Goal: Task Accomplishment & Management: Manage account settings

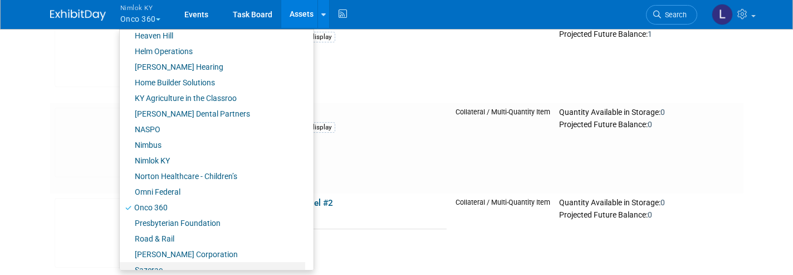
scroll to position [417, 0]
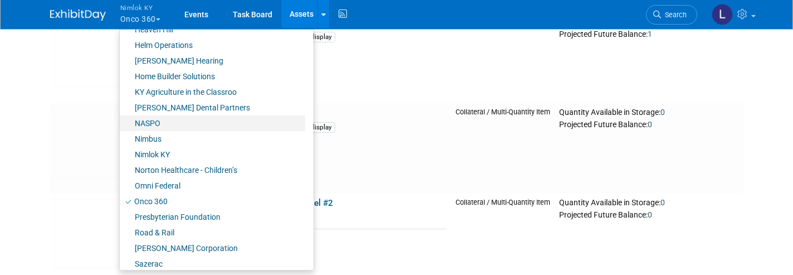
click at [173, 170] on link "Norton Healthcare - Children’s" at bounding box center [212, 170] width 185 height 16
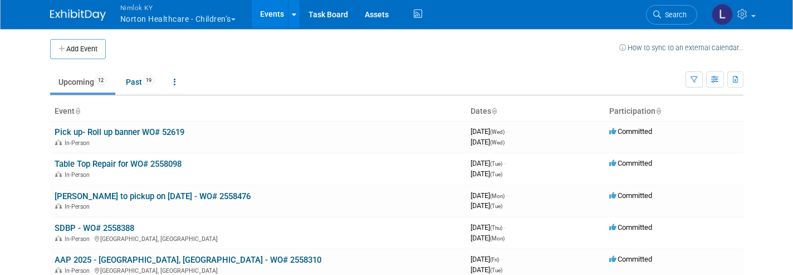
click at [369, 12] on link "Assets" at bounding box center [377, 14] width 41 height 28
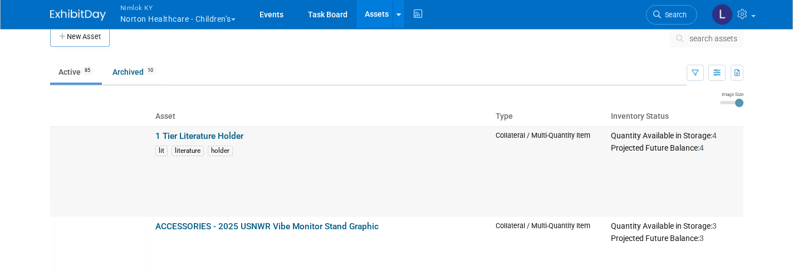
scroll to position [12, 0]
click at [270, 14] on link "Events" at bounding box center [271, 14] width 41 height 28
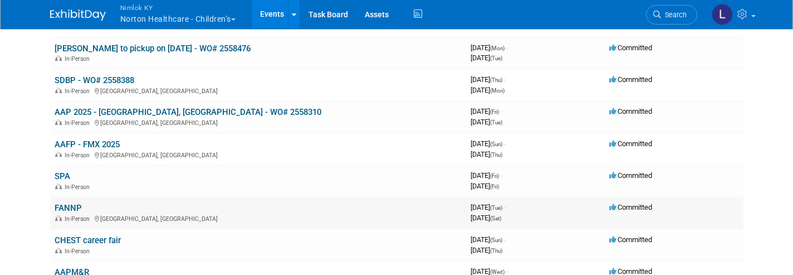
scroll to position [145, 0]
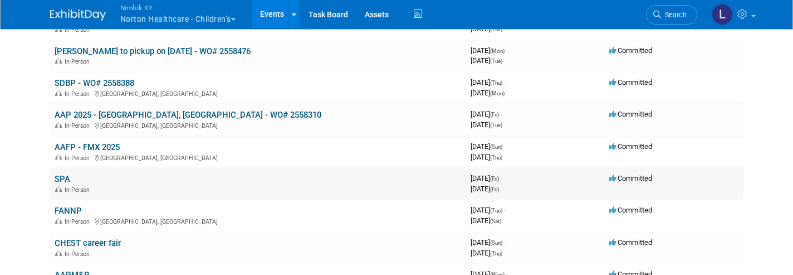
click at [380, 21] on link "Assets" at bounding box center [377, 14] width 41 height 28
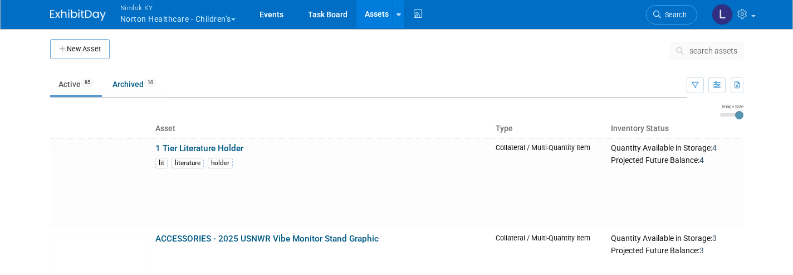
click at [705, 55] on span "search assets" at bounding box center [714, 50] width 48 height 9
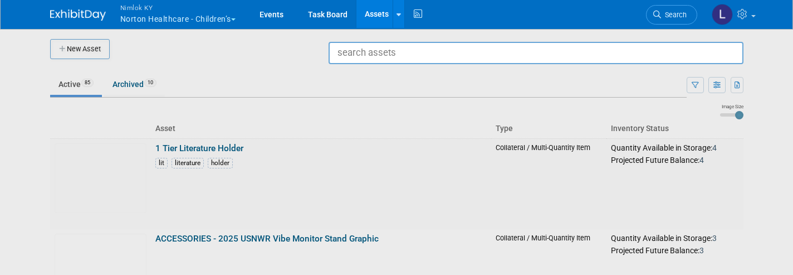
click at [397, 162] on div at bounding box center [397, 137] width 0 height 275
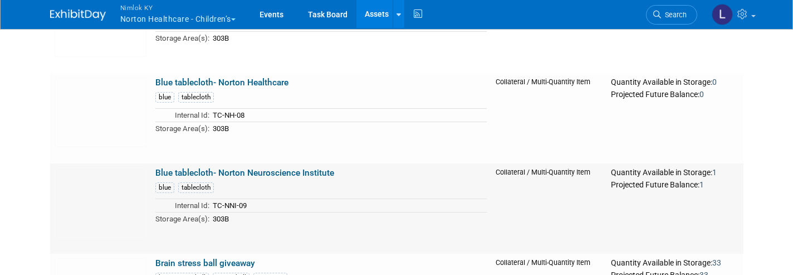
scroll to position [3493, 0]
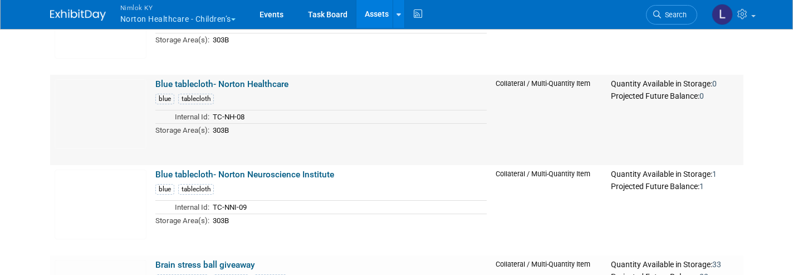
click at [238, 81] on link "Blue tablecloth- Norton Healthcare" at bounding box center [221, 84] width 133 height 10
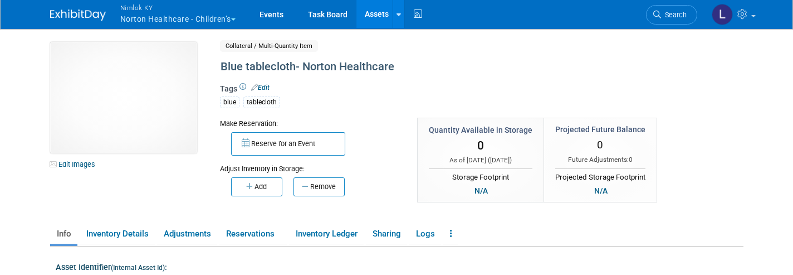
click at [143, 102] on img at bounding box center [123, 97] width 147 height 111
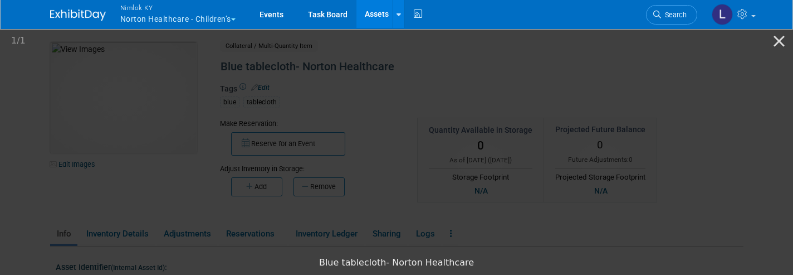
click at [777, 40] on button "Close gallery" at bounding box center [779, 41] width 28 height 26
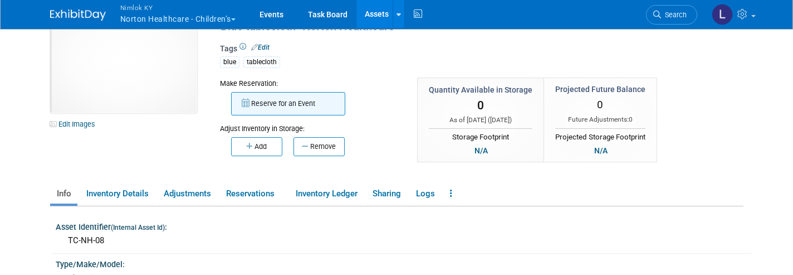
scroll to position [36, 0]
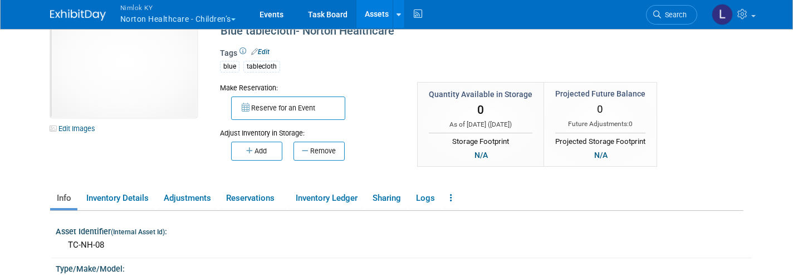
drag, startPoint x: 251, startPoint y: 148, endPoint x: 251, endPoint y: 211, distance: 62.9
click at [251, 209] on ul "Info Inventory Details Adjustments Reservations Inventory Ledger Sharing Logs C…" at bounding box center [397, 198] width 694 height 23
click at [248, 192] on link "Reservations" at bounding box center [252, 197] width 67 height 19
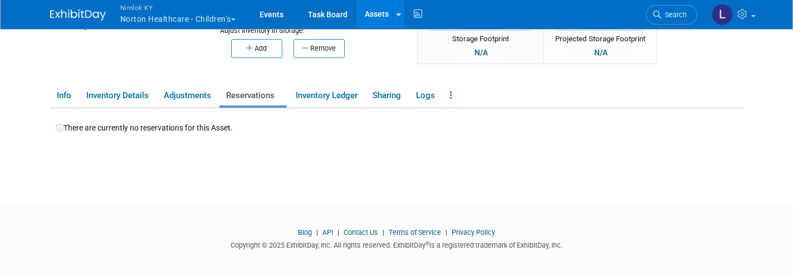
scroll to position [137, 0]
click at [62, 98] on link "Info" at bounding box center [63, 96] width 27 height 19
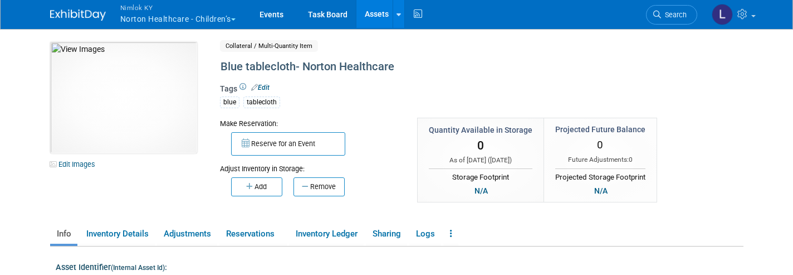
scroll to position [0, 0]
click at [272, 20] on link "Events" at bounding box center [271, 14] width 41 height 28
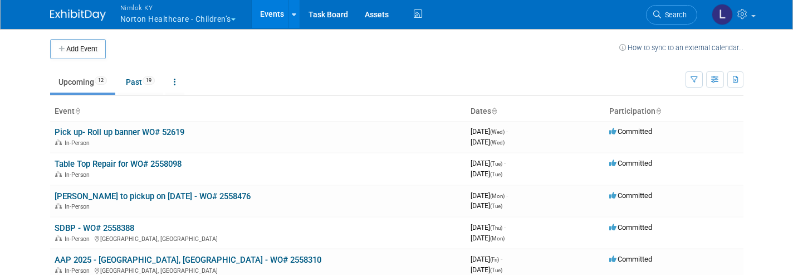
click at [167, 194] on link "[PERSON_NAME] to pickup on [DATE] - WO# 2558476" at bounding box center [153, 196] width 196 height 10
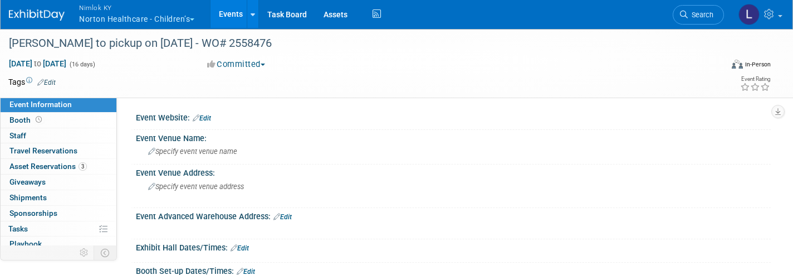
click at [56, 163] on span "Asset Reservations 3" at bounding box center [47, 166] width 77 height 9
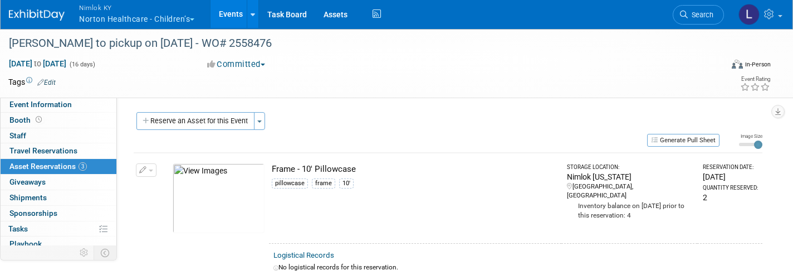
click at [191, 121] on button "Reserve an Asset for this Event" at bounding box center [195, 121] width 118 height 18
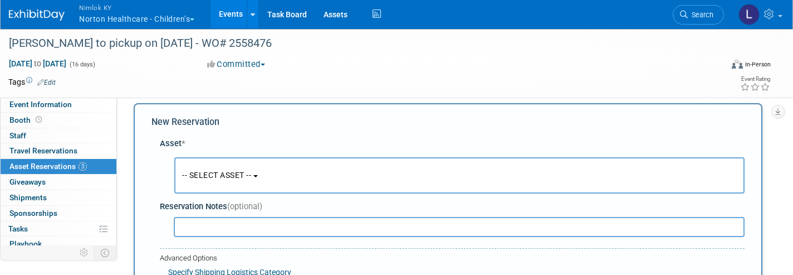
scroll to position [10, 0]
click at [236, 171] on span "-- SELECT ASSET --" at bounding box center [216, 173] width 69 height 9
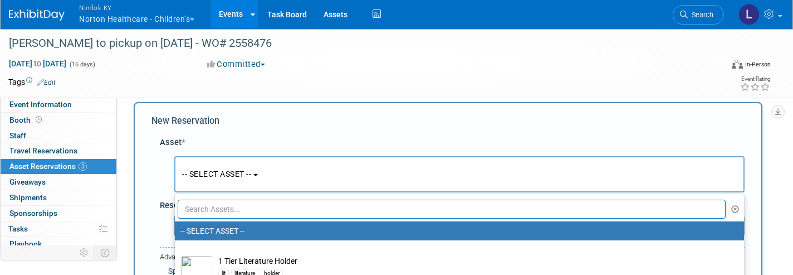
click at [258, 208] on input "text" at bounding box center [452, 208] width 548 height 19
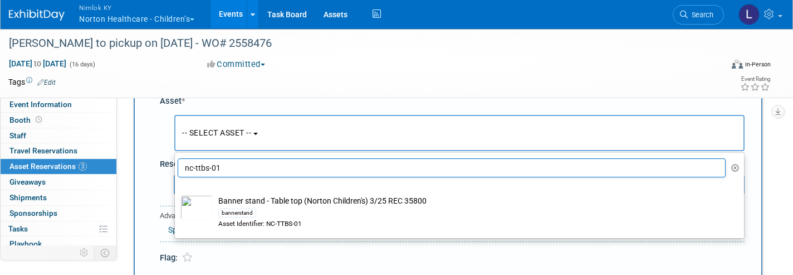
scroll to position [56, 0]
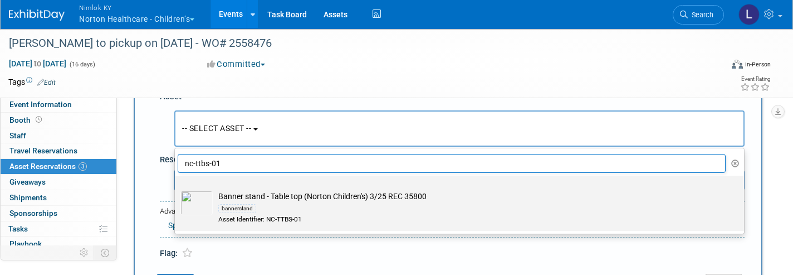
type input "nc-ttbs-01"
click at [308, 199] on td "Banner stand - Table top (Norton Children's) 3/25 REC 35800 bannerstand Asset I…" at bounding box center [467, 207] width 509 height 33
click at [177, 189] on input "Banner stand - Table top (Norton Children's) 3/25 REC 35800 bannerstand Asset I…" at bounding box center [172, 185] width 7 height 7
select select "10725882"
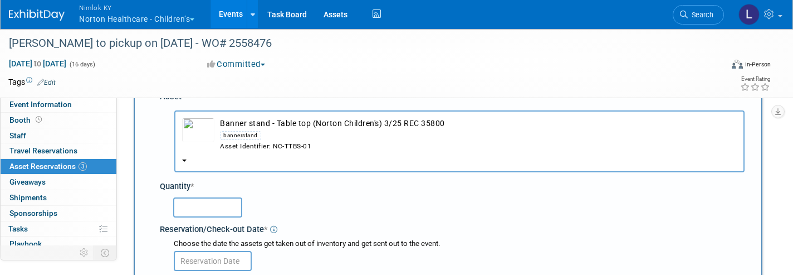
click at [199, 197] on input "text" at bounding box center [207, 207] width 69 height 20
type input "1"
click at [204, 251] on input "text" at bounding box center [213, 261] width 78 height 20
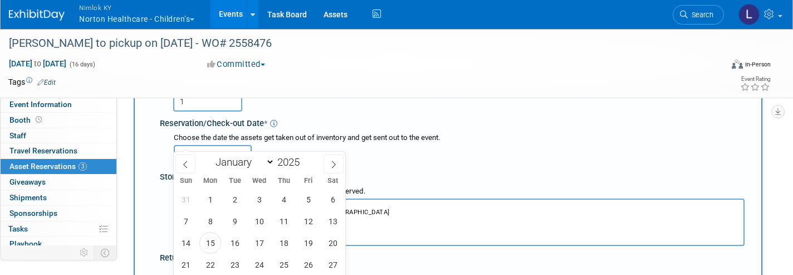
scroll to position [166, 0]
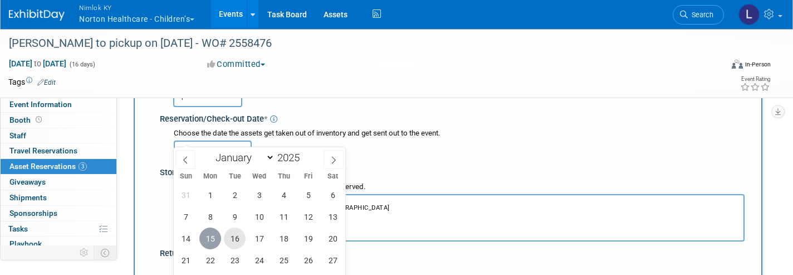
click at [209, 236] on span "15" at bounding box center [210, 238] width 22 height 22
type input "[DATE]"
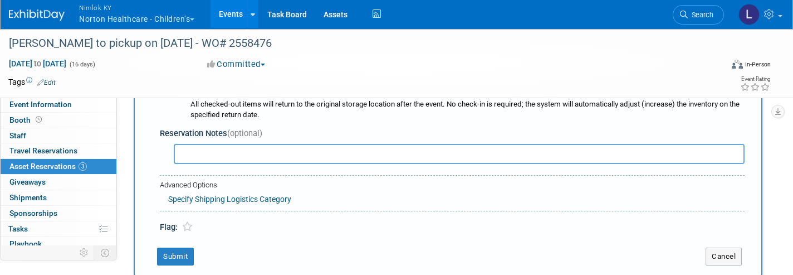
scroll to position [399, 0]
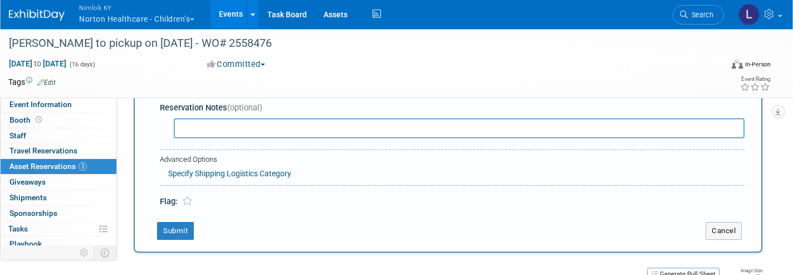
click at [178, 222] on button "Submit" at bounding box center [175, 231] width 37 height 18
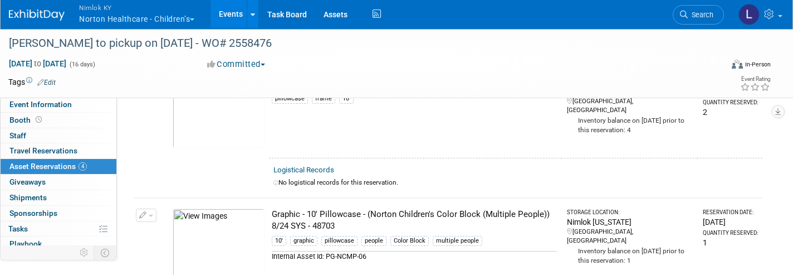
scroll to position [12, 0]
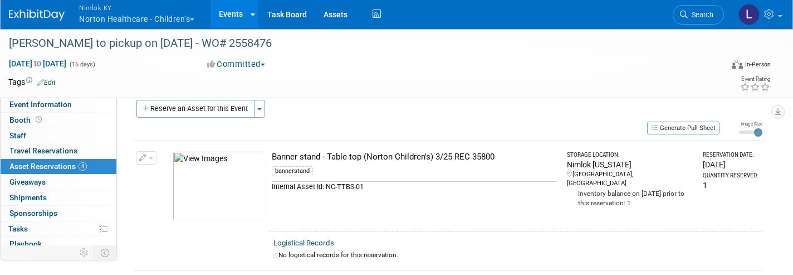
click at [180, 102] on button "Reserve an Asset for this Event" at bounding box center [195, 109] width 118 height 18
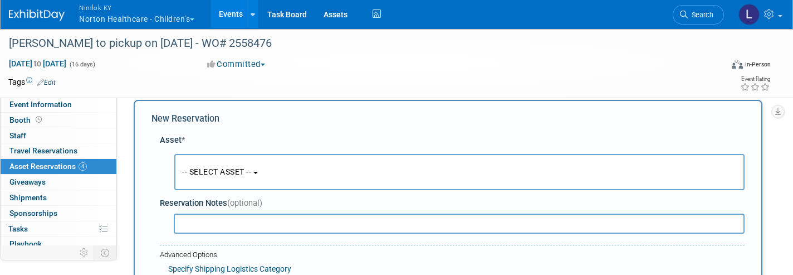
scroll to position [10, 0]
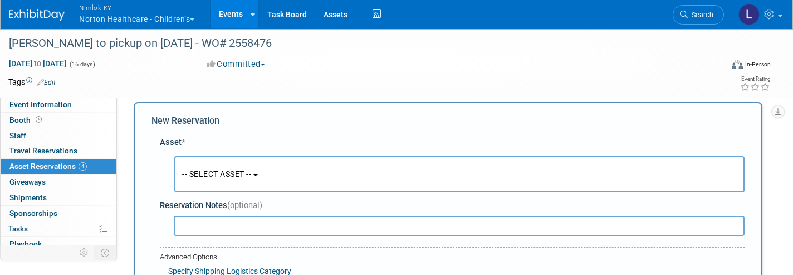
click at [225, 175] on span "-- SELECT ASSET --" at bounding box center [216, 173] width 69 height 9
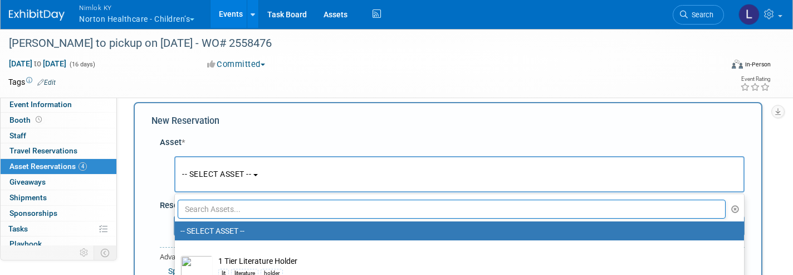
click at [222, 211] on input "text" at bounding box center [452, 208] width 548 height 19
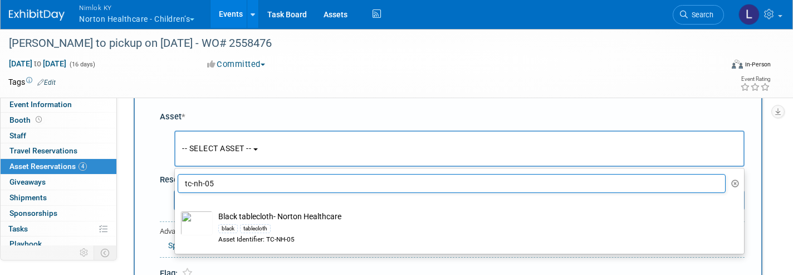
scroll to position [39, 0]
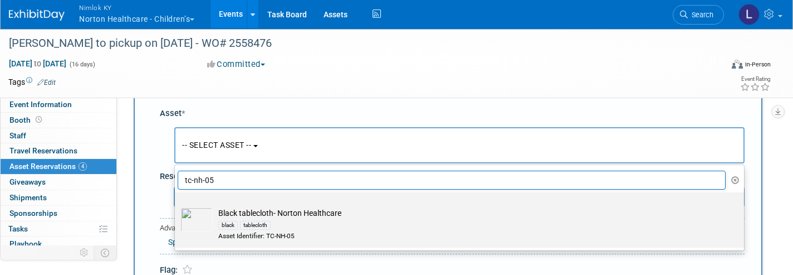
type input "tc-nh-05"
click at [302, 214] on td "Black tablecloth- Norton Healthcare black tablecloth Asset Identifier: TC-NH-05" at bounding box center [467, 223] width 509 height 33
click at [177, 206] on input "Black tablecloth- Norton Healthcare black tablecloth Asset Identifier: TC-NH-05" at bounding box center [172, 201] width 7 height 7
select select "10721121"
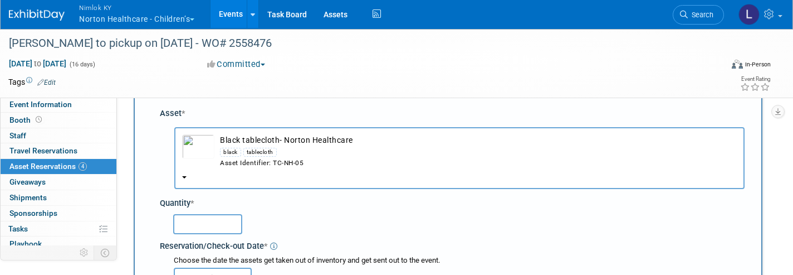
click at [199, 214] on input "text" at bounding box center [207, 224] width 69 height 20
type input "1"
click at [202, 267] on input "text" at bounding box center [213, 277] width 78 height 20
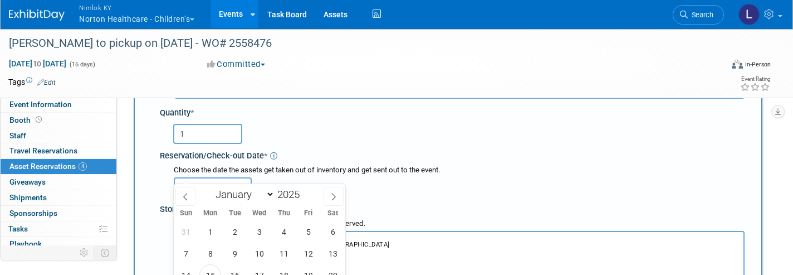
scroll to position [143, 0]
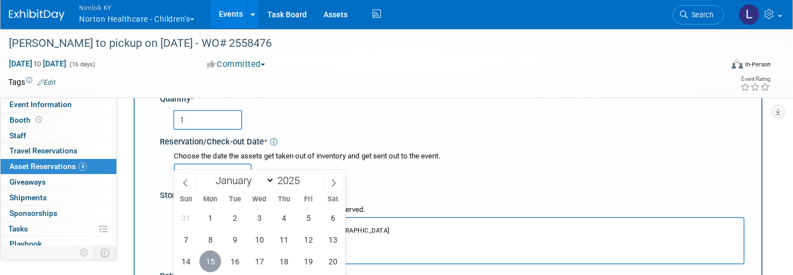
click at [212, 263] on span "15" at bounding box center [210, 261] width 22 height 22
type input "[DATE]"
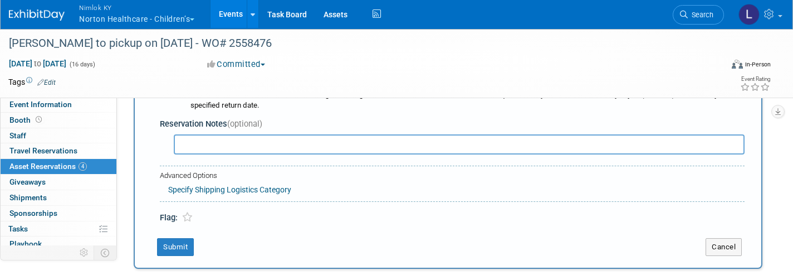
click at [167, 238] on button "Submit" at bounding box center [175, 247] width 37 height 18
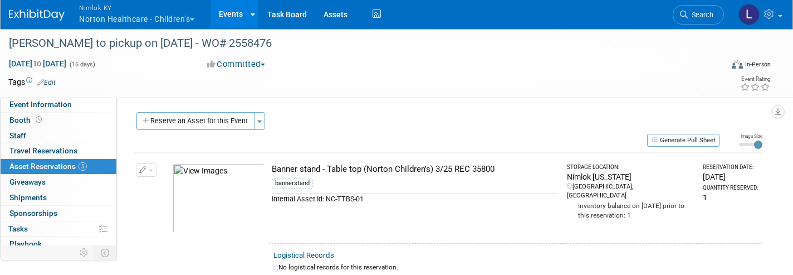
scroll to position [0, 0]
click at [96, 165] on link "5 Asset Reservations 5" at bounding box center [59, 166] width 116 height 15
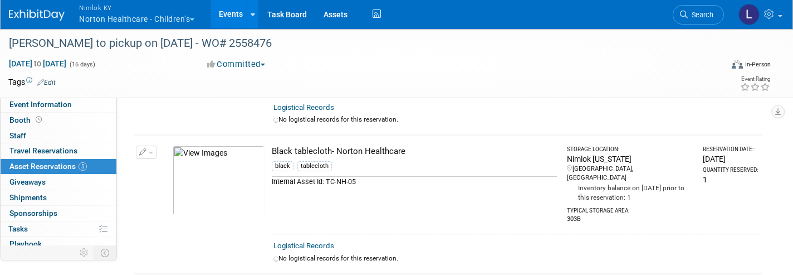
scroll to position [147, 0]
click at [339, 19] on link "Assets" at bounding box center [335, 14] width 41 height 28
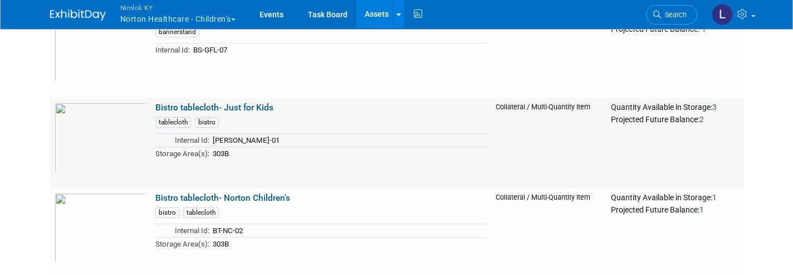
scroll to position [2115, 0]
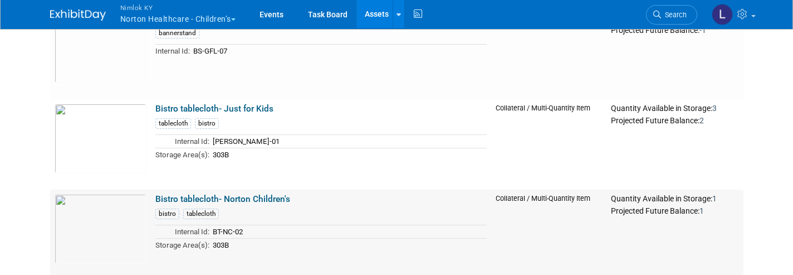
click at [246, 105] on link "Bistro tablecloth- Just for Kids" at bounding box center [214, 109] width 118 height 10
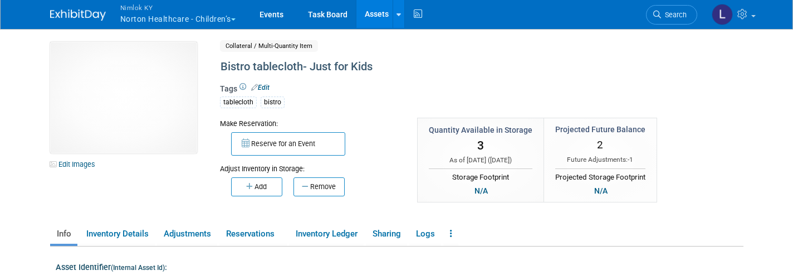
click at [261, 232] on link "Reservations" at bounding box center [252, 233] width 67 height 19
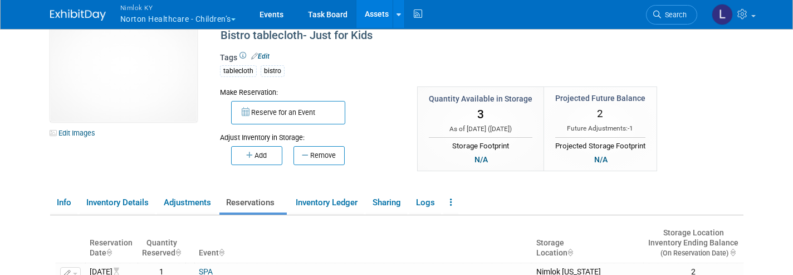
scroll to position [38, 0]
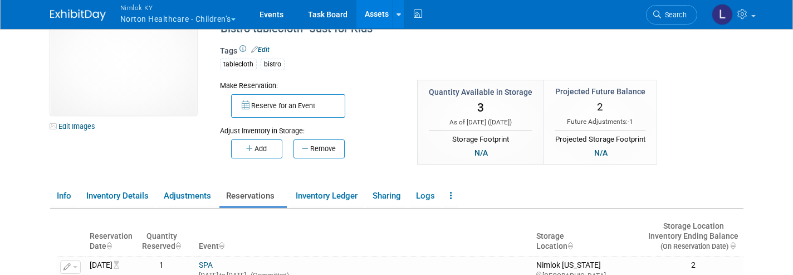
click at [292, 105] on button "Reserve for an Event" at bounding box center [288, 105] width 114 height 23
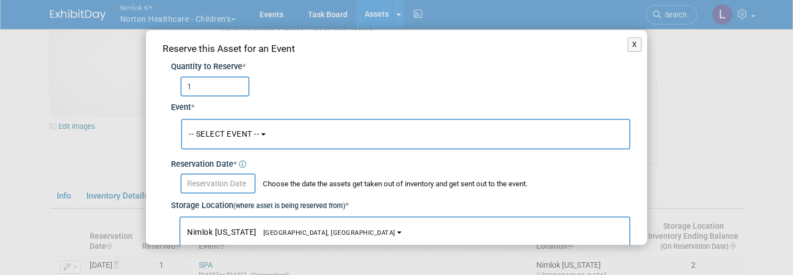
type input "1"
click at [255, 129] on span "-- SELECT EVENT --" at bounding box center [224, 133] width 70 height 9
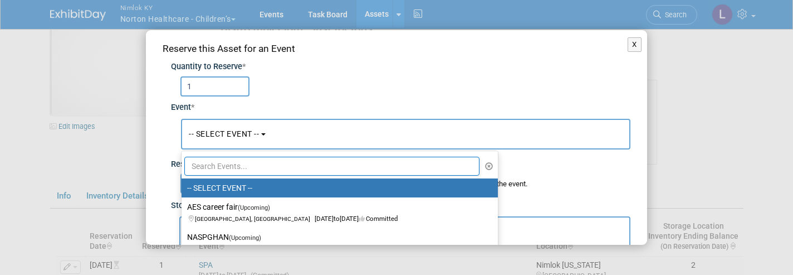
click at [245, 163] on input "text" at bounding box center [331, 166] width 295 height 19
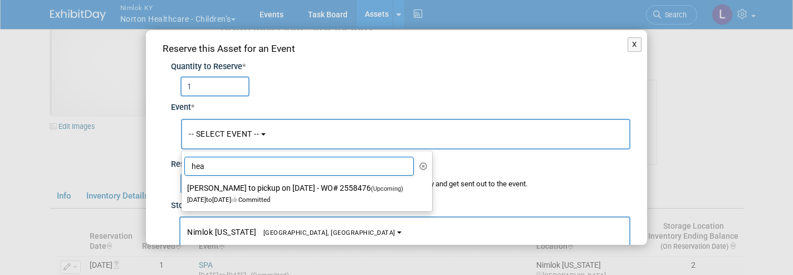
type input "hey"
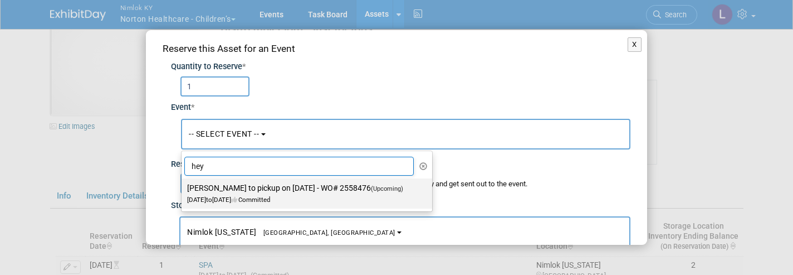
click at [272, 188] on label "Heather Rich to pickup on 9/15/25 - WO# 2558476 (Upcoming) Sep 15, 2025 to Sep …" at bounding box center [304, 193] width 234 height 26
click at [183, 188] on input "Heather Rich to pickup on 9/15/25 - WO# 2558476 (Upcoming) Sep 15, 2025 to Sep …" at bounding box center [179, 187] width 7 height 7
select select "11151673"
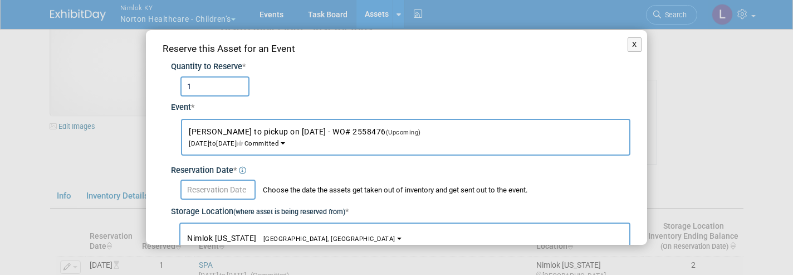
click at [227, 190] on input "text" at bounding box center [217, 189] width 75 height 20
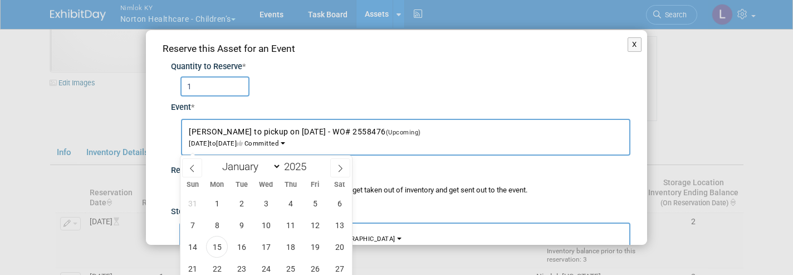
scroll to position [87, 0]
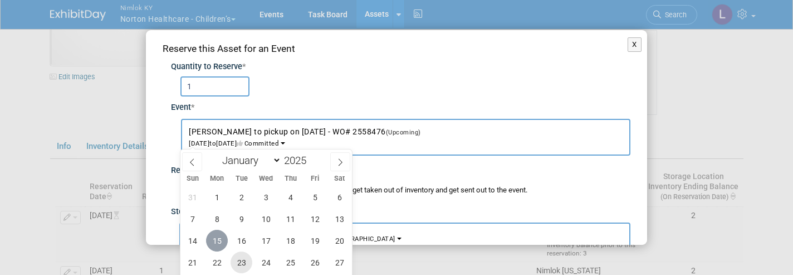
click at [217, 236] on span "15" at bounding box center [217, 241] width 22 height 22
type input "Sep 15, 2025"
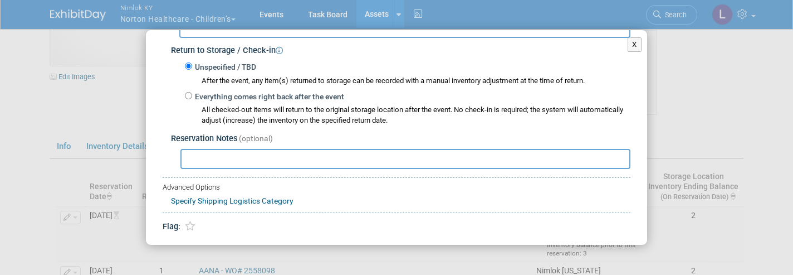
scroll to position [228, 0]
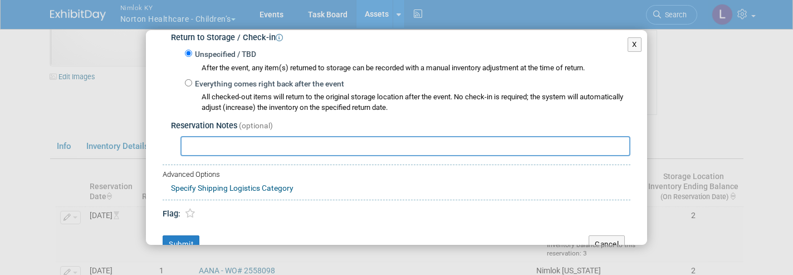
click at [187, 235] on button "Submit" at bounding box center [181, 244] width 37 height 18
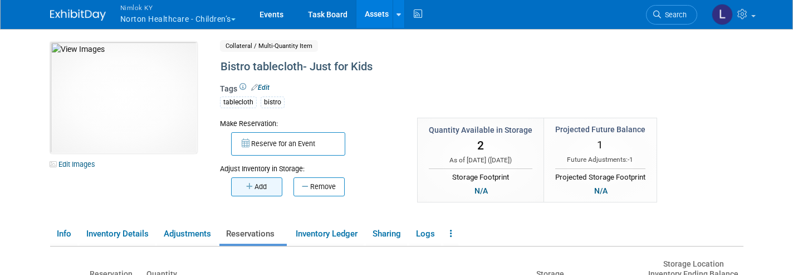
scroll to position [0, 0]
click at [383, 19] on link "Assets" at bounding box center [377, 14] width 41 height 28
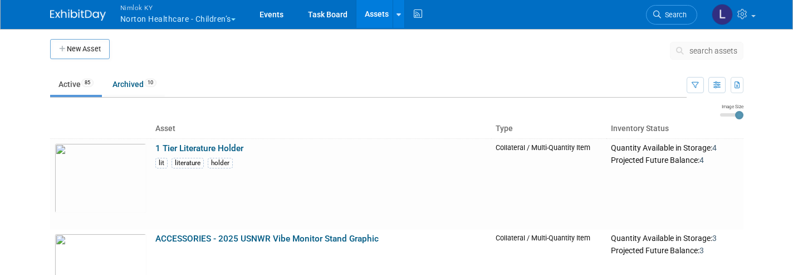
click at [708, 53] on span "search assets" at bounding box center [714, 50] width 48 height 9
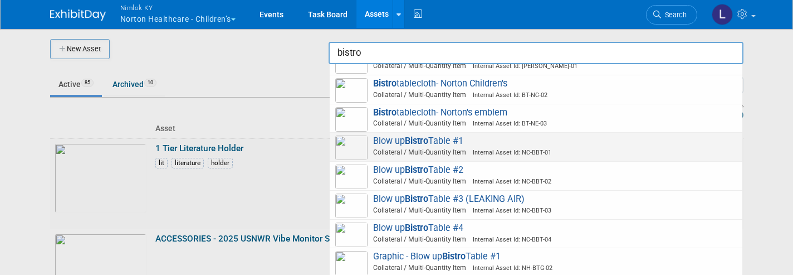
scroll to position [17, 0]
click at [435, 224] on span "Blow up Bistro Table #4 Collateral / Multi-Quantity Item Internal Asset Id: NC-…" at bounding box center [536, 234] width 402 height 23
type input "Blow up Bistro Table #4"
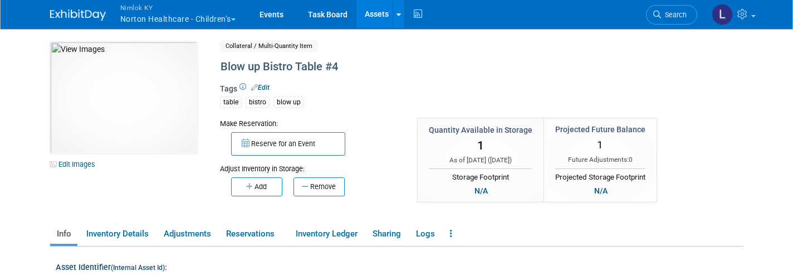
click at [294, 139] on button "Reserve for an Event" at bounding box center [288, 143] width 114 height 23
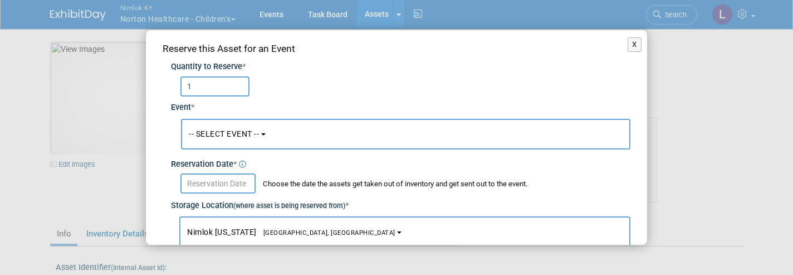
type input "1"
click at [245, 134] on span "-- SELECT EVENT --" at bounding box center [224, 133] width 70 height 9
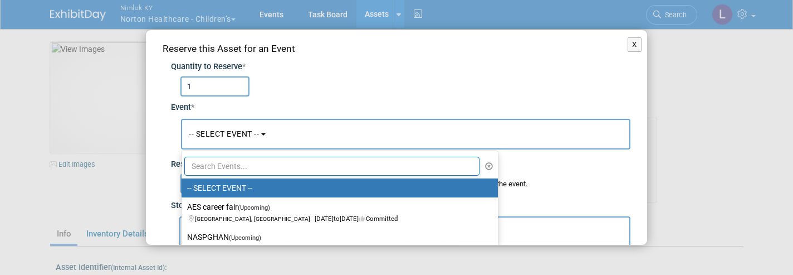
click at [236, 158] on input "text" at bounding box center [331, 166] width 295 height 19
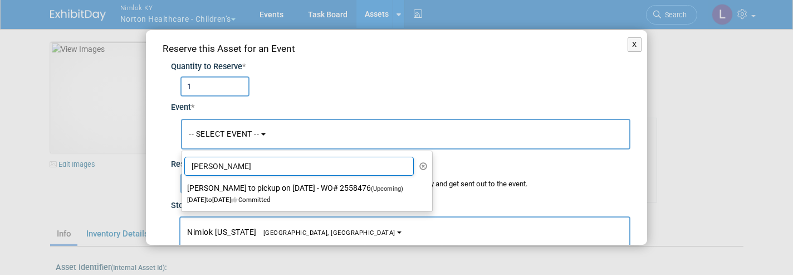
type input "heather"
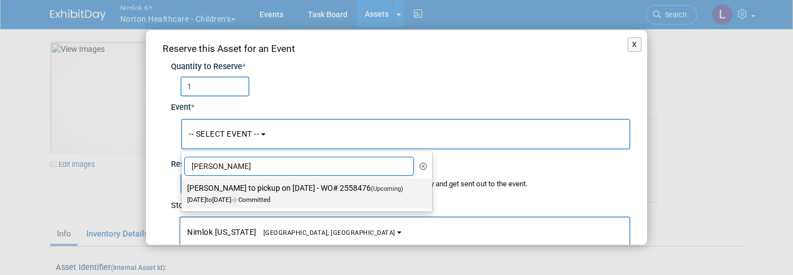
click at [219, 188] on label "Heather Rich to pickup on 9/15/25 - WO# 2558476 (Upcoming) Sep 15, 2025 to Sep …" at bounding box center [304, 193] width 234 height 26
click at [183, 188] on input "Heather Rich to pickup on 9/15/25 - WO# 2558476 (Upcoming) Sep 15, 2025 to Sep …" at bounding box center [179, 187] width 7 height 7
select select "11151673"
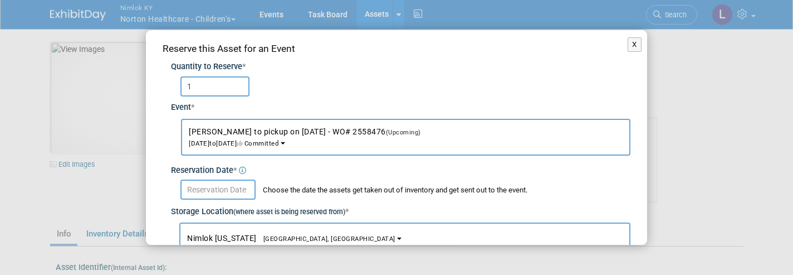
click at [219, 188] on input "text" at bounding box center [217, 189] width 75 height 20
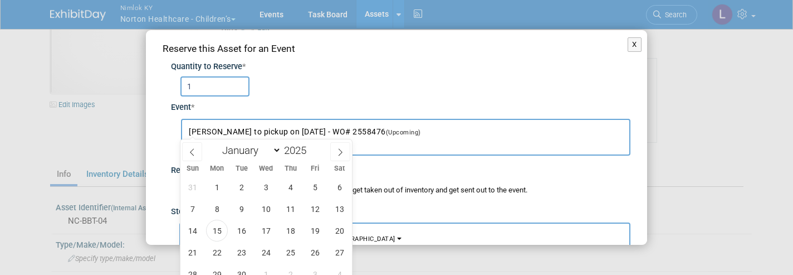
scroll to position [67, 0]
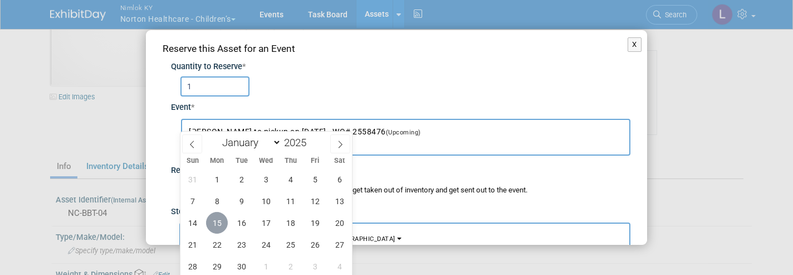
click at [215, 224] on span "15" at bounding box center [217, 223] width 22 height 22
type input "[DATE]"
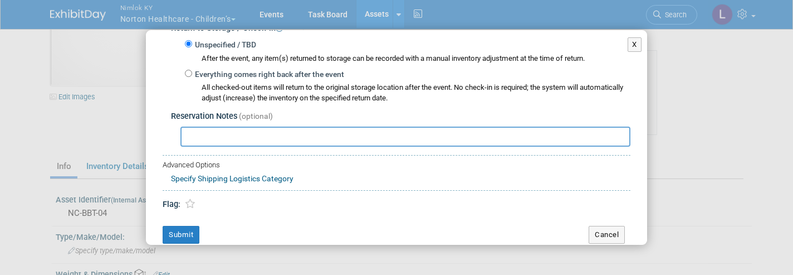
scroll to position [237, 0]
click at [183, 226] on button "Submit" at bounding box center [181, 235] width 37 height 18
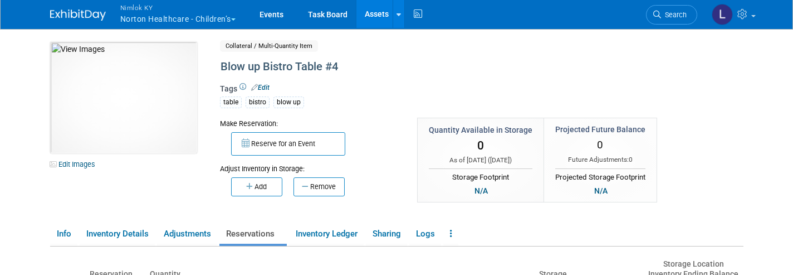
scroll to position [0, 0]
click at [382, 16] on link "Assets" at bounding box center [377, 14] width 41 height 28
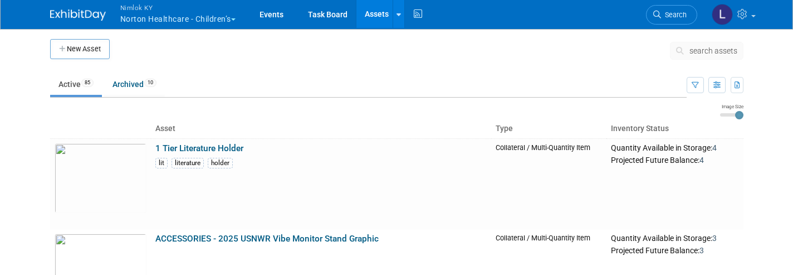
click at [700, 52] on span "search assets" at bounding box center [714, 50] width 48 height 9
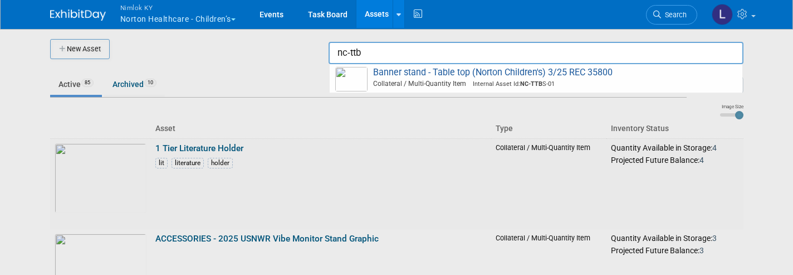
click at [589, 74] on span "Banner stand - Table top (Norton Children's) 3/25 REC 35800 Collateral / Multi-…" at bounding box center [536, 78] width 402 height 23
type input "Banner stand - Table top (Norton Children&#39;s) 3/25 REC 35800"
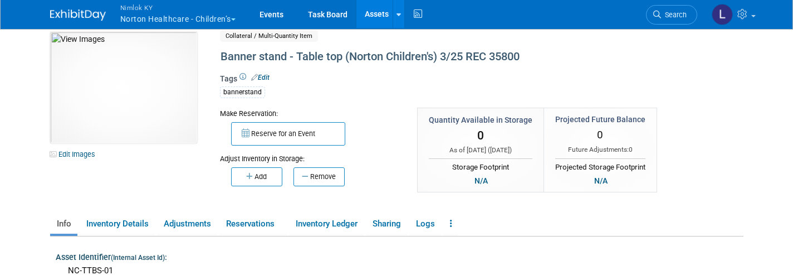
scroll to position [13, 0]
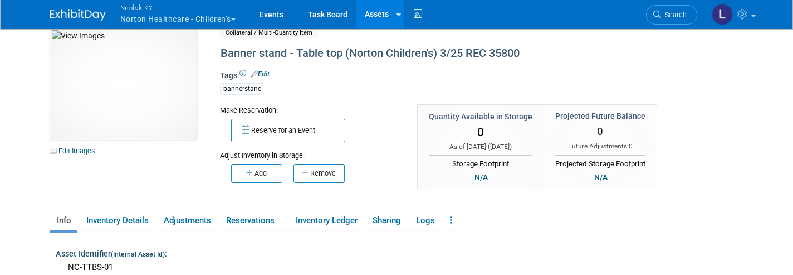
click at [278, 13] on link "Events" at bounding box center [271, 14] width 41 height 28
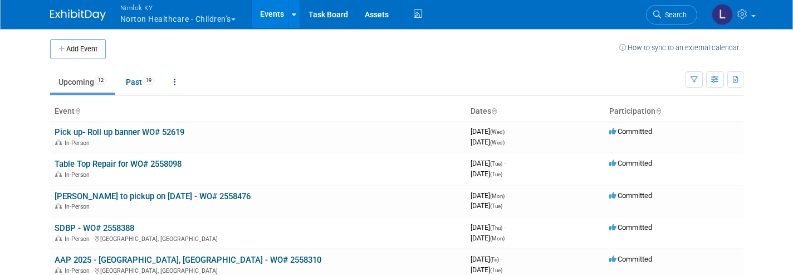
click at [119, 191] on link "[PERSON_NAME] to pickup on [DATE] - WO# 2558476" at bounding box center [153, 196] width 196 height 10
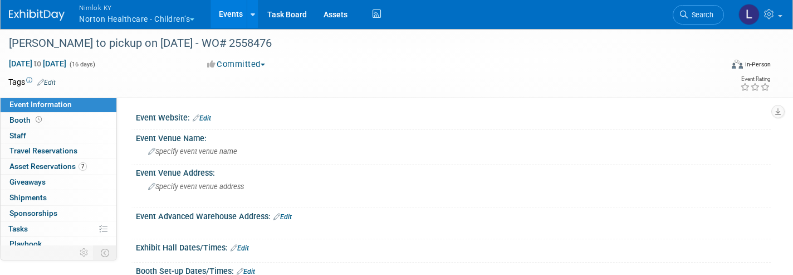
click at [56, 167] on span "Asset Reservations 7" at bounding box center [47, 166] width 77 height 9
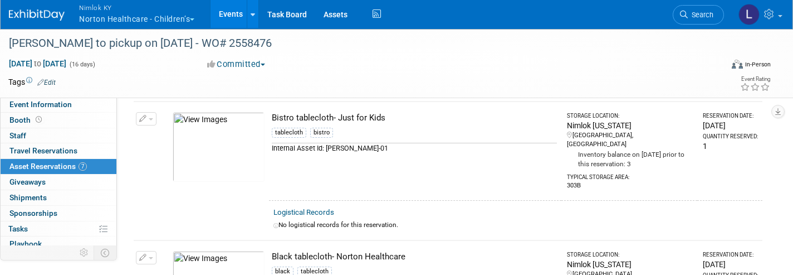
scroll to position [182, 0]
